Goal: Navigation & Orientation: Go to known website

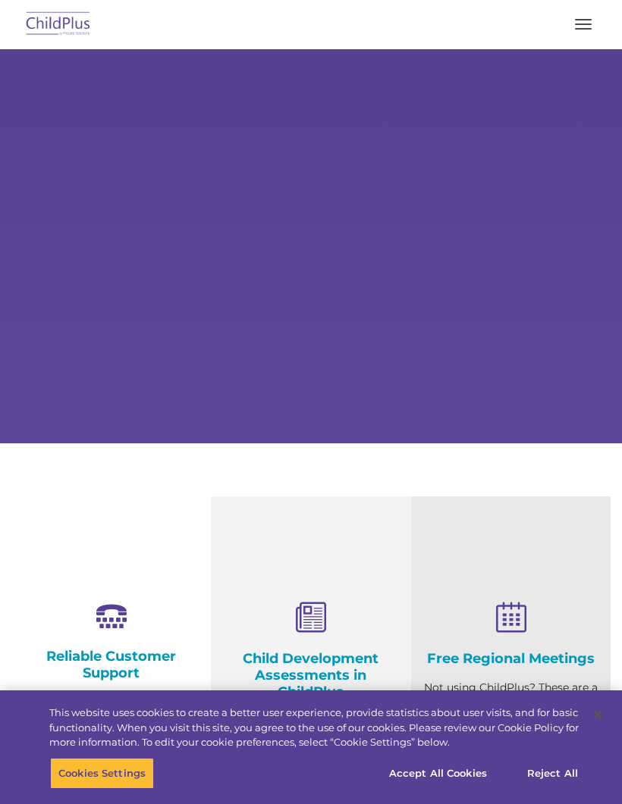
select select "MEDIUM"
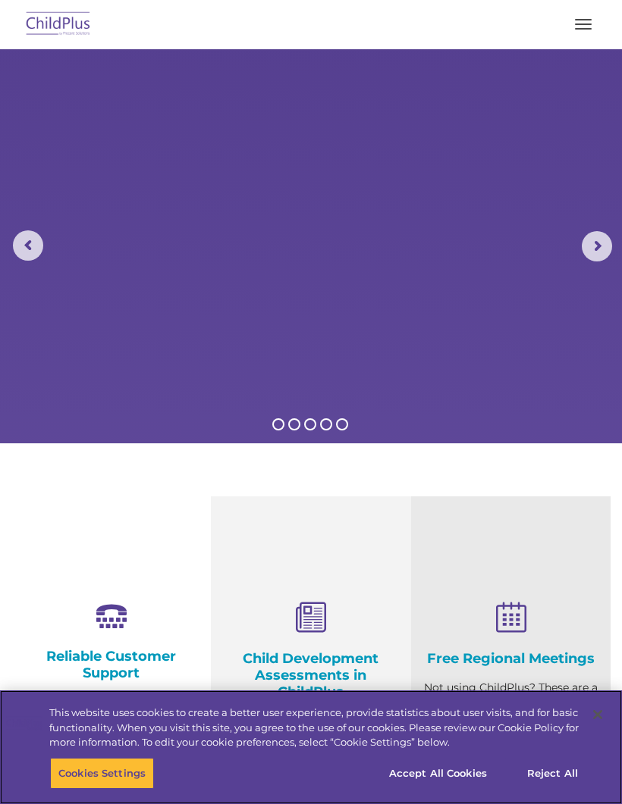
click at [578, 20] on span "button" at bounding box center [583, 20] width 17 height 2
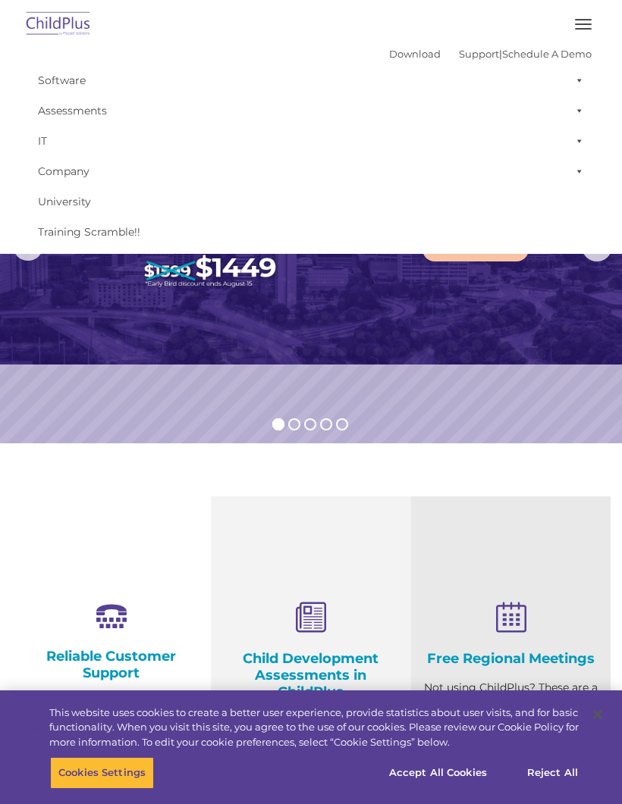
click at [58, 361] on img at bounding box center [311, 206] width 622 height 315
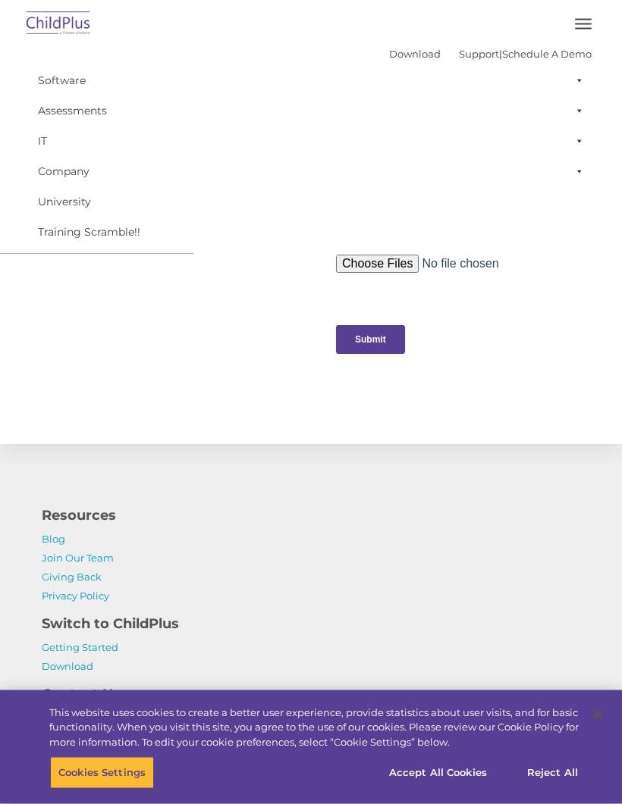
scroll to position [1627, 0]
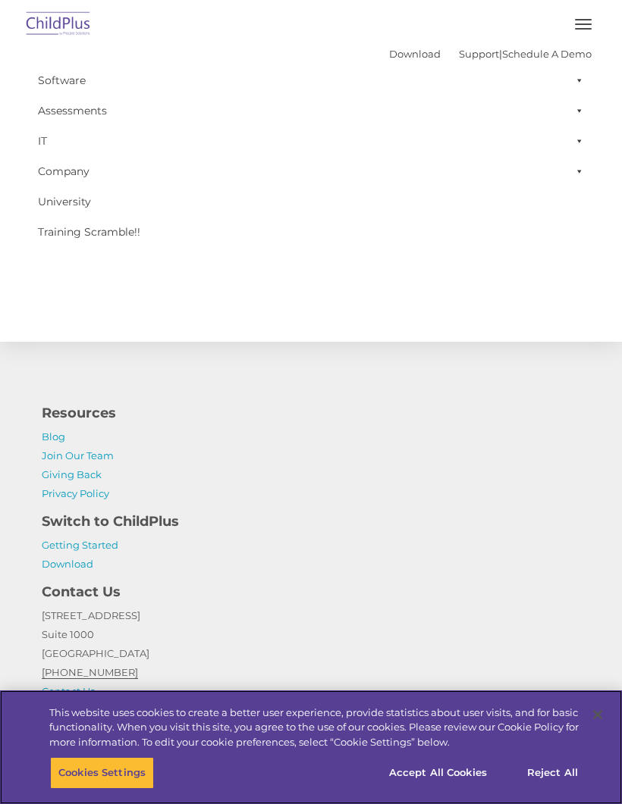
click at [109, 789] on button "Cookies Settings" at bounding box center [102, 773] width 104 height 32
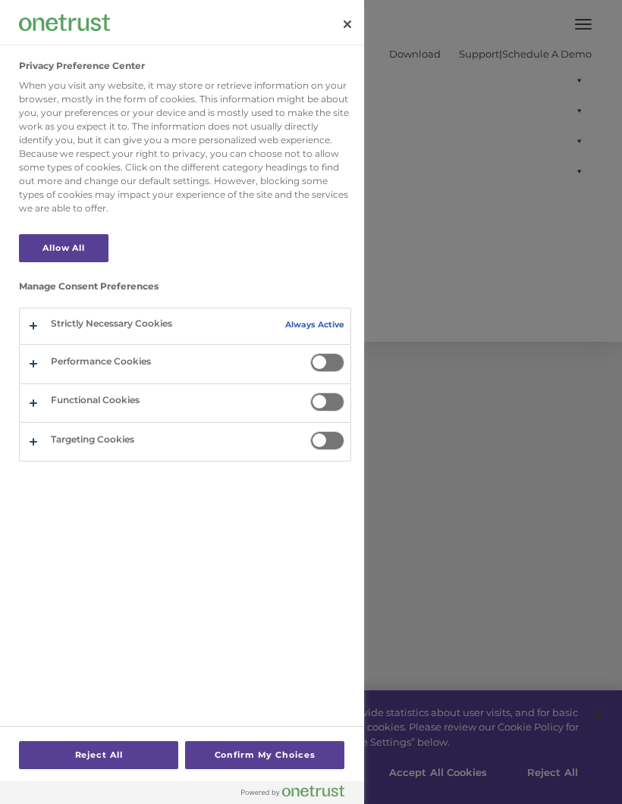
click at [349, 743] on div "Privacy Preference Center When you visit any website, it may store or retrieve …" at bounding box center [187, 413] width 341 height 737
click at [430, 751] on div at bounding box center [311, 402] width 622 height 804
click at [426, 777] on div at bounding box center [311, 402] width 622 height 804
click at [349, 36] on button "Close" at bounding box center [346, 24] width 33 height 33
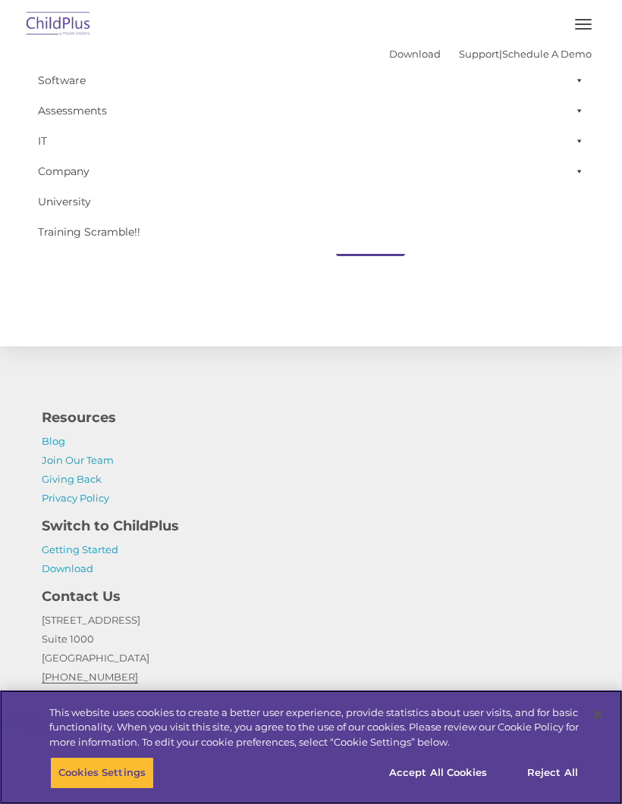
click at [407, 789] on button "Accept All Cookies" at bounding box center [438, 773] width 114 height 32
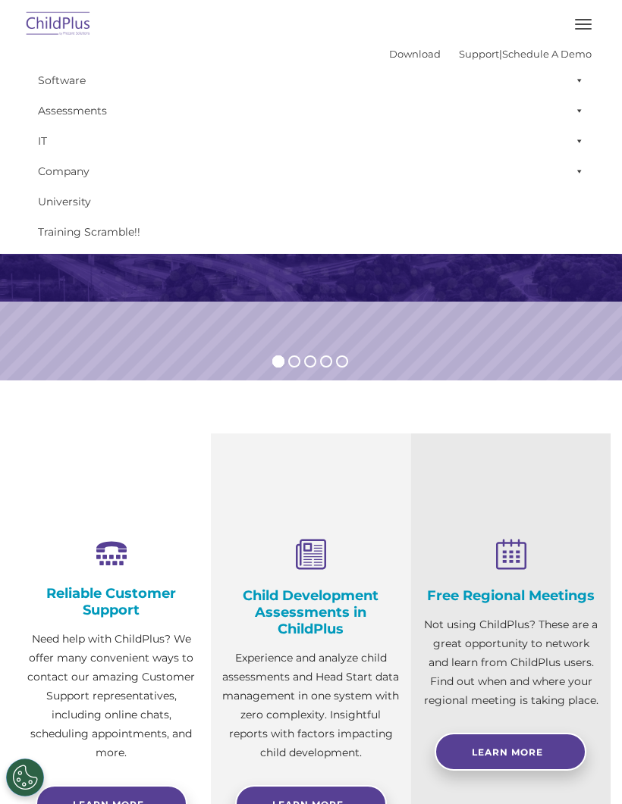
scroll to position [0, 0]
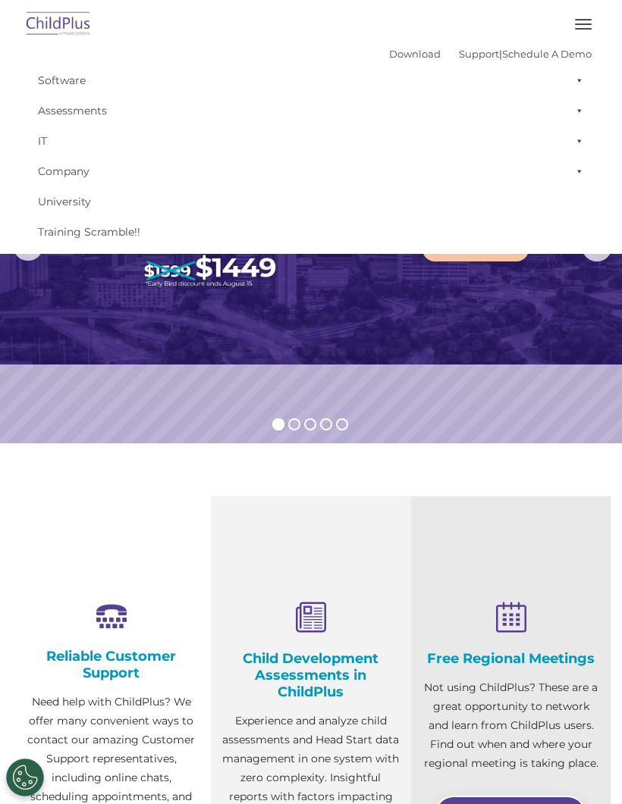
click at [584, 29] on span "button" at bounding box center [583, 29] width 17 height 2
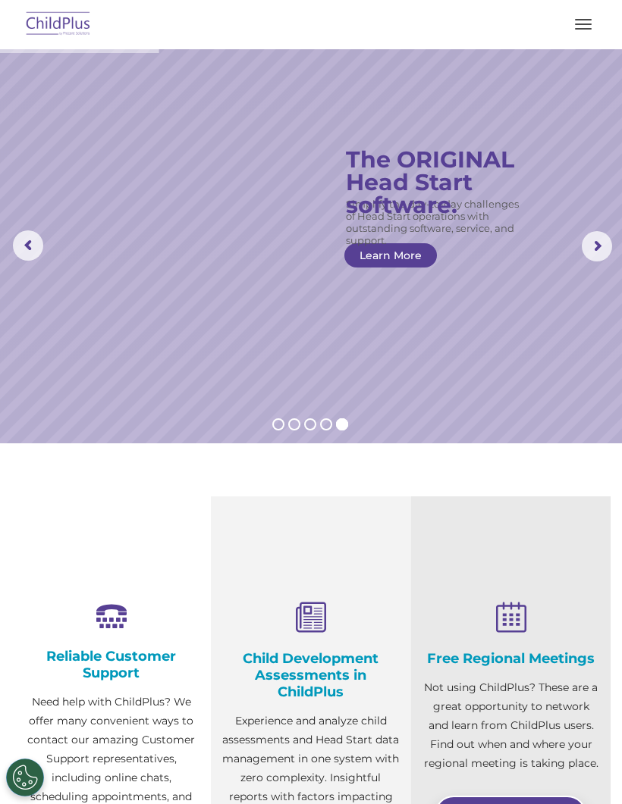
click at [52, 23] on img at bounding box center [58, 25] width 71 height 36
